Goal: Use online tool/utility: Utilize a website feature to perform a specific function

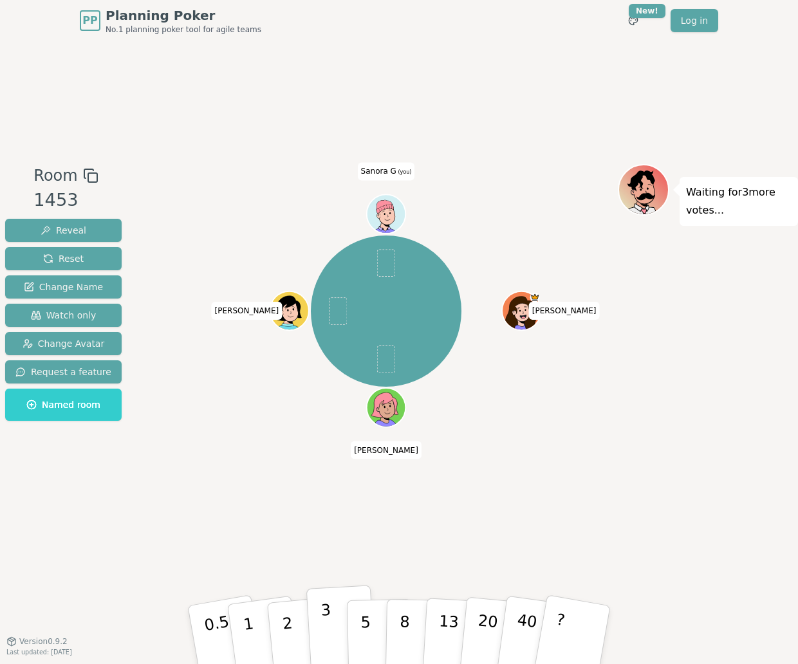
click at [341, 637] on button "3" at bounding box center [341, 635] width 70 height 100
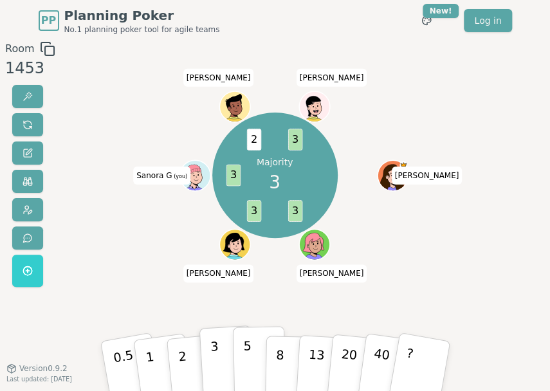
click at [255, 341] on button "5" at bounding box center [258, 365] width 53 height 78
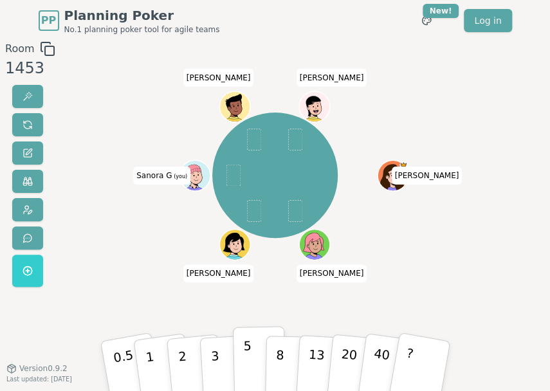
click at [244, 358] on p "5" at bounding box center [247, 365] width 9 height 57
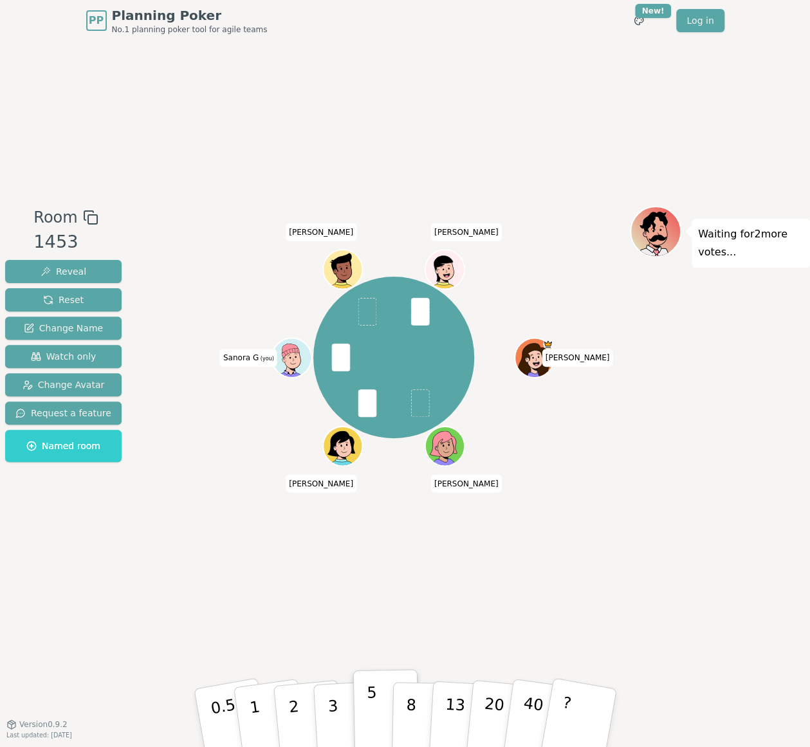
click at [371, 663] on button "5" at bounding box center [386, 718] width 66 height 98
click at [374, 663] on p "5" at bounding box center [371, 717] width 11 height 69
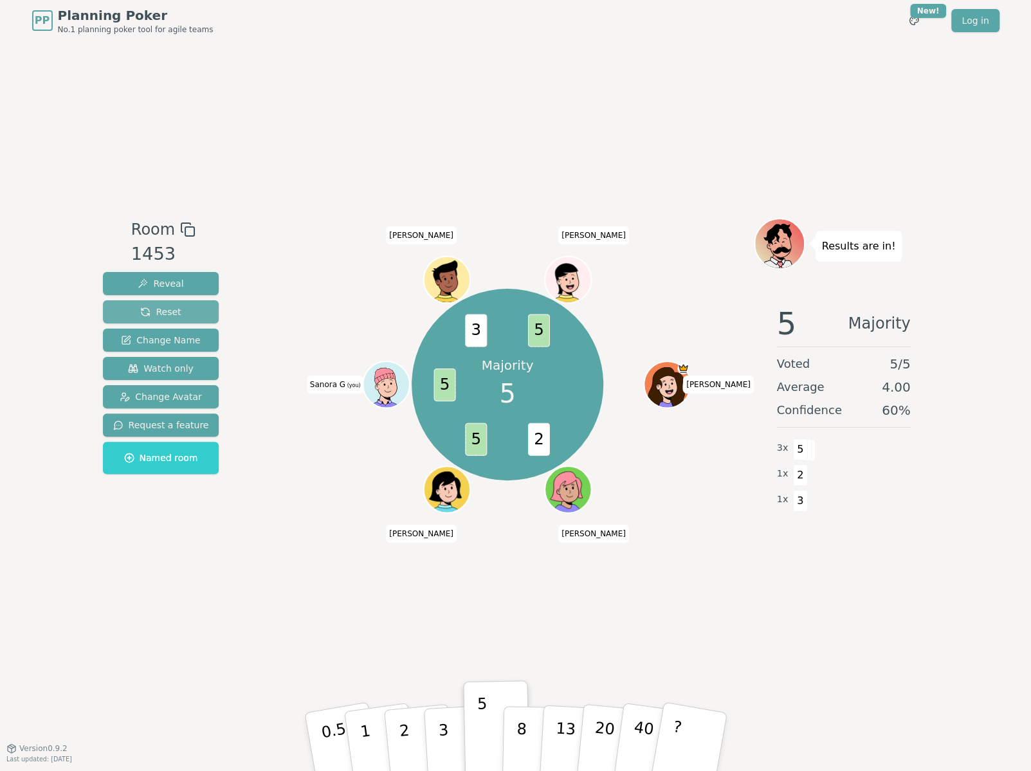
click at [207, 309] on button "Reset" at bounding box center [161, 311] width 116 height 23
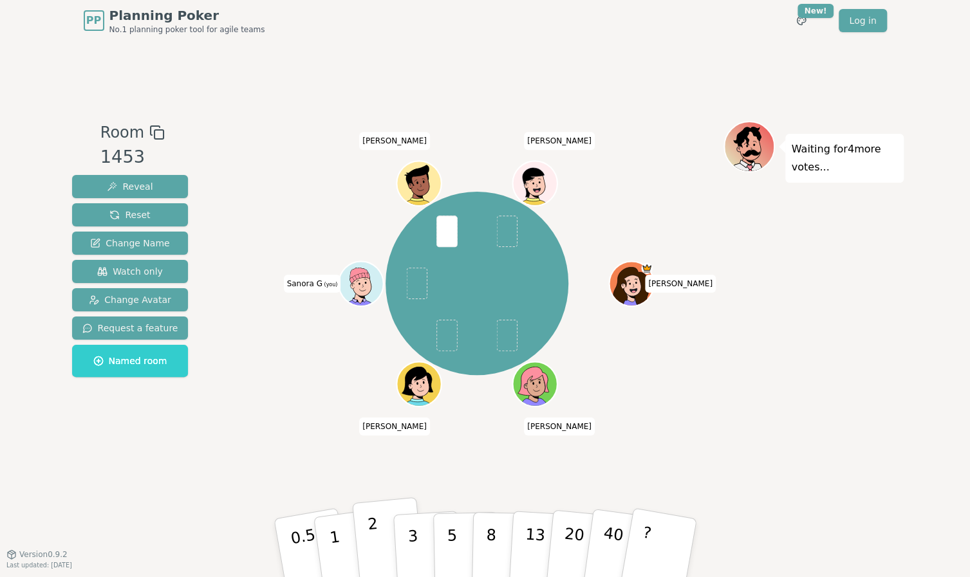
click at [378, 528] on button "2" at bounding box center [387, 548] width 73 height 102
